Goal: Book appointment/travel/reservation

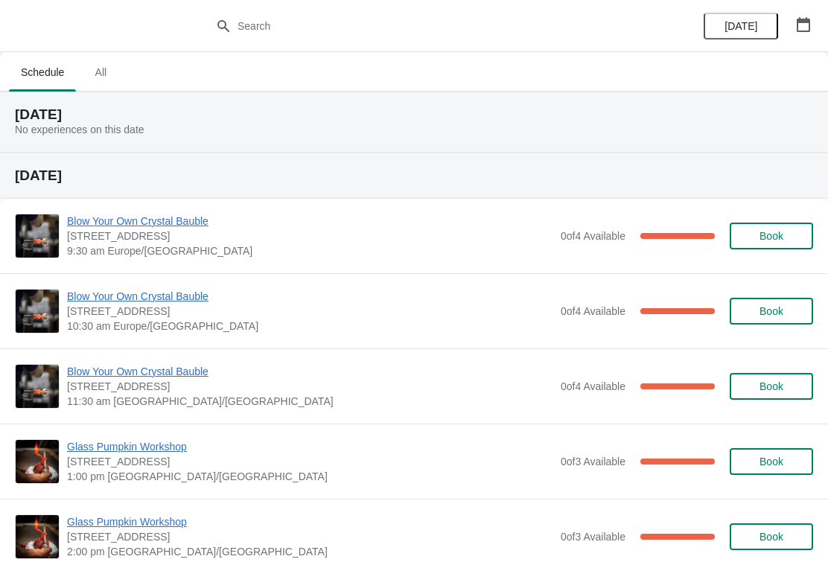
click at [809, 24] on icon "button" at bounding box center [803, 24] width 13 height 15
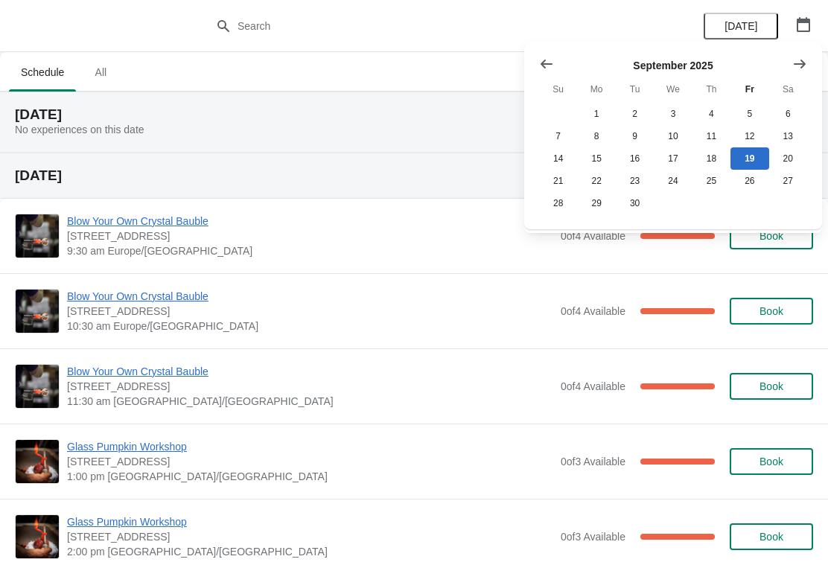
click at [802, 66] on icon "Show next month, October 2025" at bounding box center [800, 63] width 12 height 9
click at [792, 115] on button "4" at bounding box center [788, 114] width 38 height 22
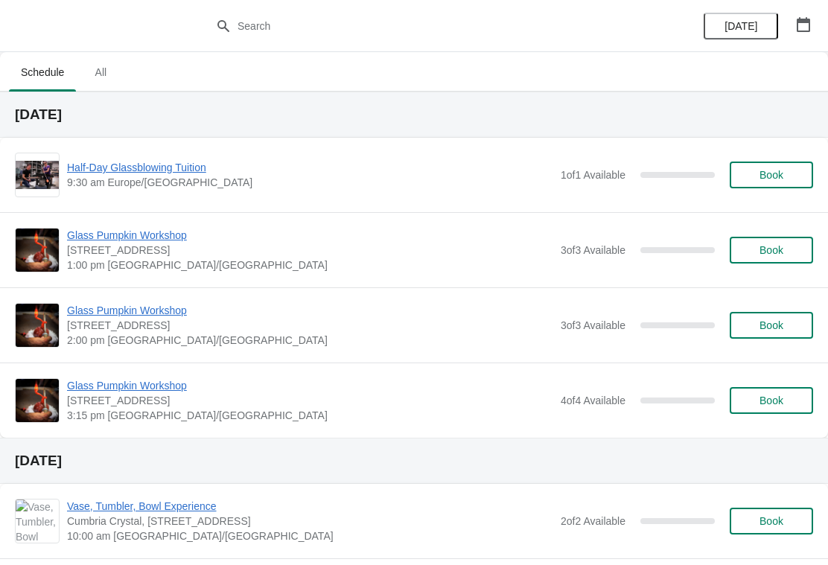
click at [795, 177] on span "Book" at bounding box center [771, 175] width 57 height 12
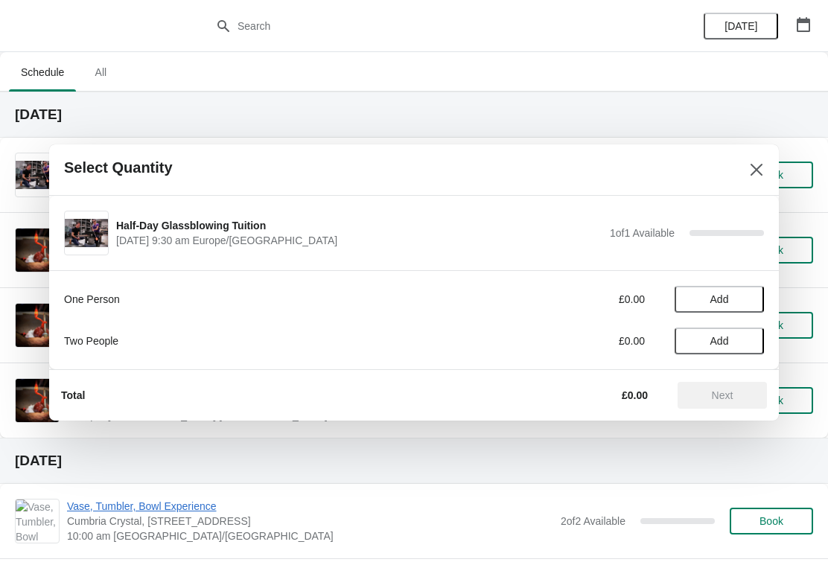
click at [740, 344] on span "Add" at bounding box center [719, 341] width 63 height 12
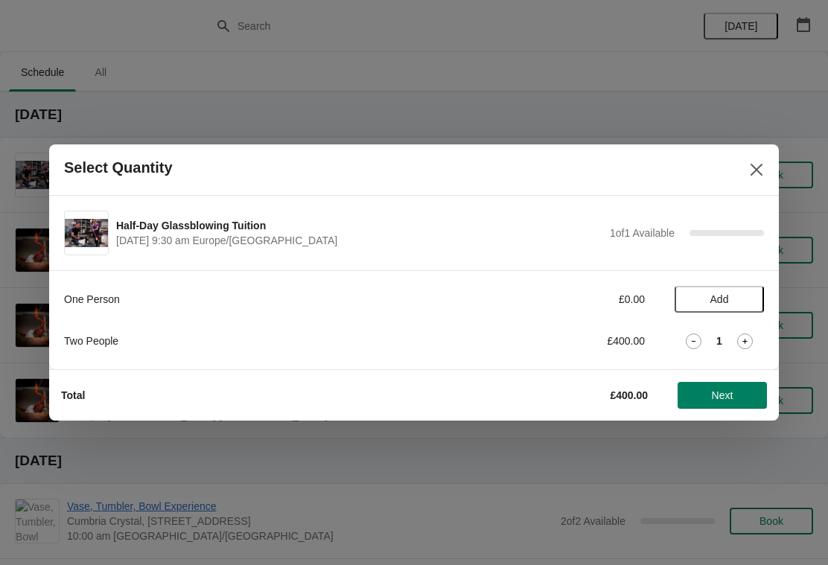
click at [725, 400] on span "Next" at bounding box center [723, 395] width 22 height 12
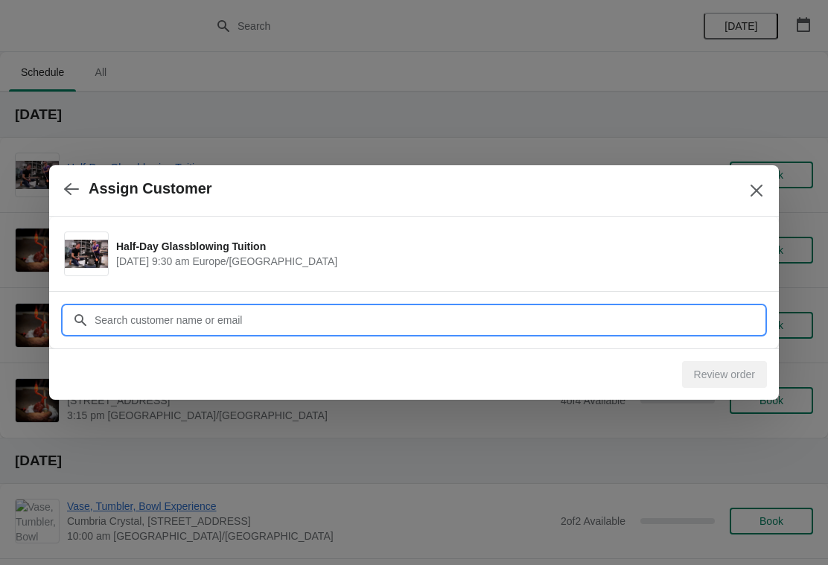
click at [237, 327] on input "Customer" at bounding box center [429, 320] width 670 height 27
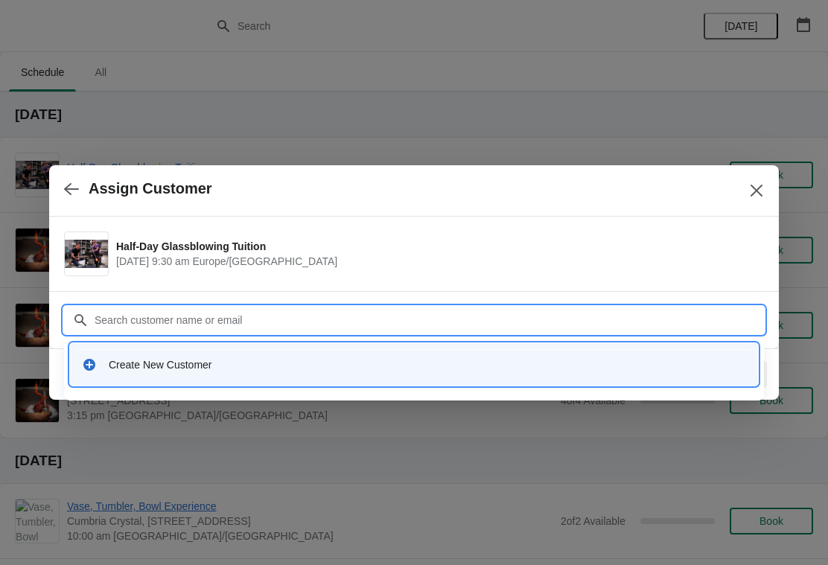
click at [83, 369] on icon at bounding box center [89, 364] width 15 height 15
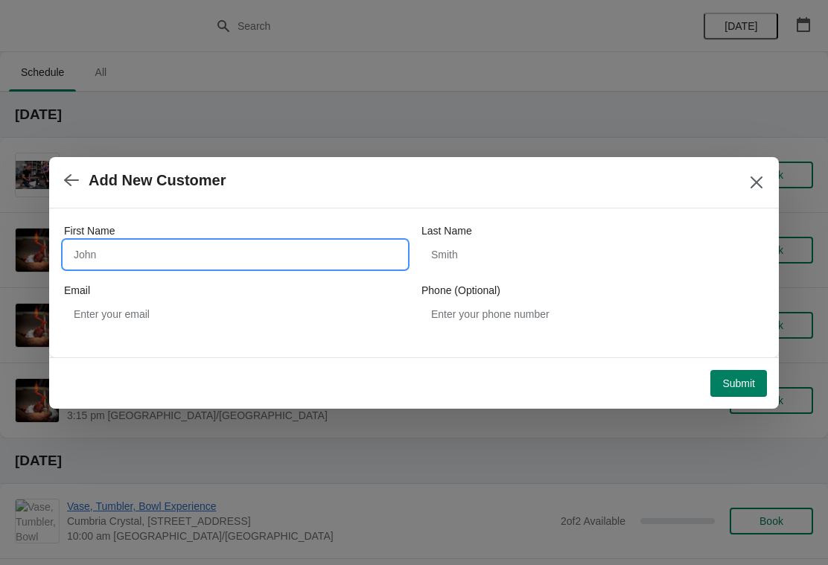
click at [165, 255] on input "First Name" at bounding box center [235, 254] width 343 height 27
type input "[PERSON_NAME] &"
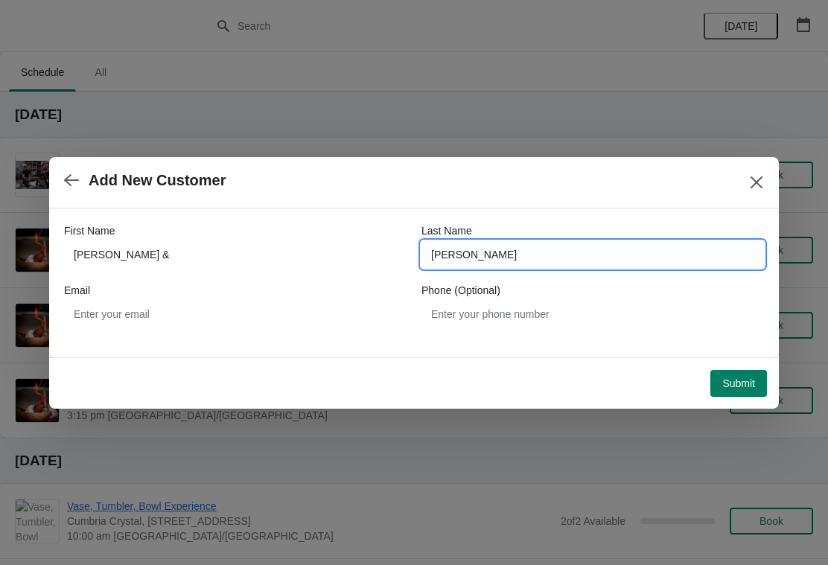
type input "[PERSON_NAME]"
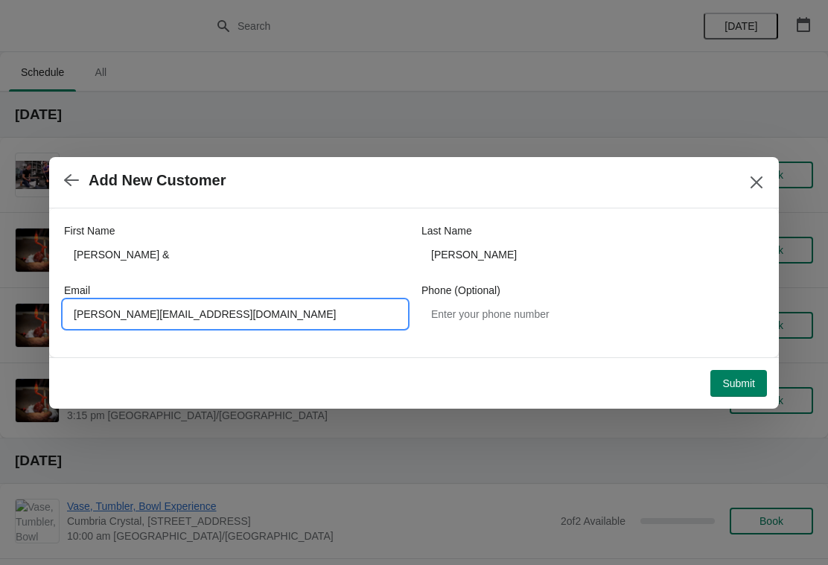
type input "[PERSON_NAME][EMAIL_ADDRESS][DOMAIN_NAME]"
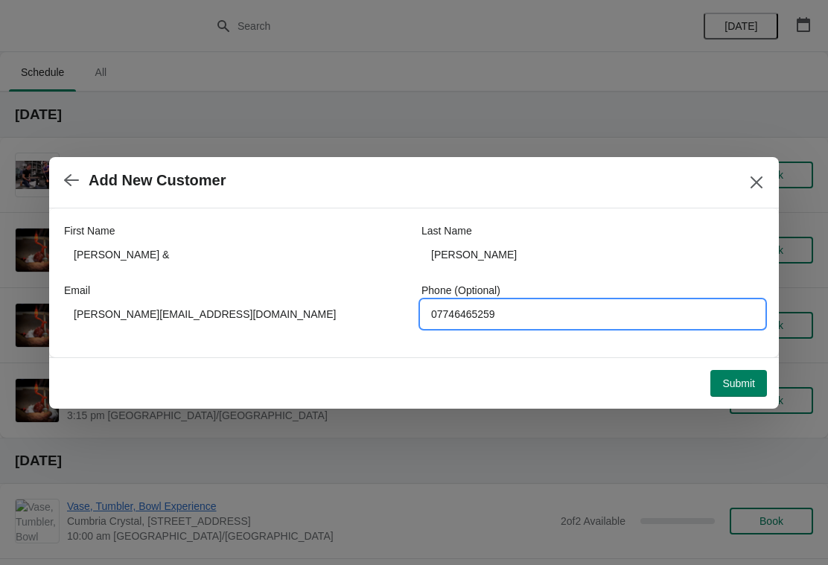
type input "07746465259"
click at [748, 381] on span "Submit" at bounding box center [738, 384] width 33 height 12
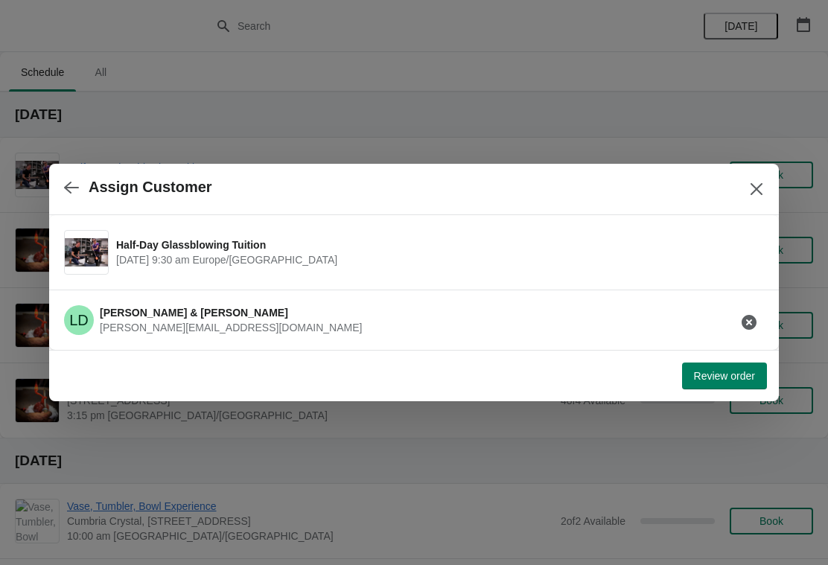
click at [740, 382] on span "Review order" at bounding box center [724, 376] width 61 height 12
